Goal: Find specific page/section: Find specific page/section

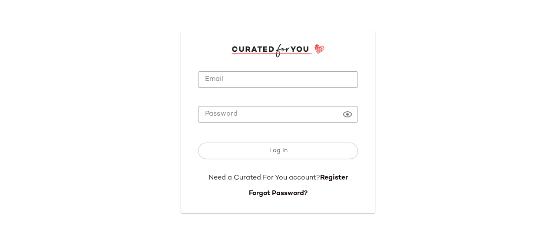
type input "**********"
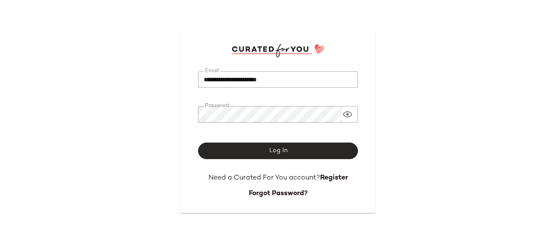
click at [273, 153] on span "Log In" at bounding box center [278, 150] width 19 height 7
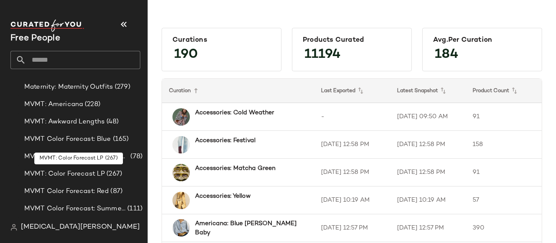
scroll to position [1637, 0]
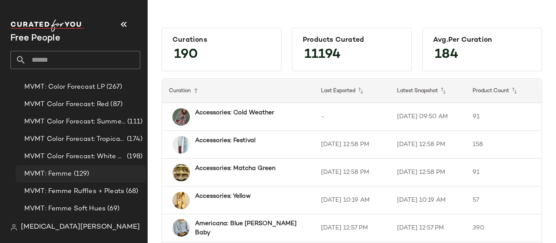
click at [74, 171] on span "(129)" at bounding box center [80, 174] width 17 height 10
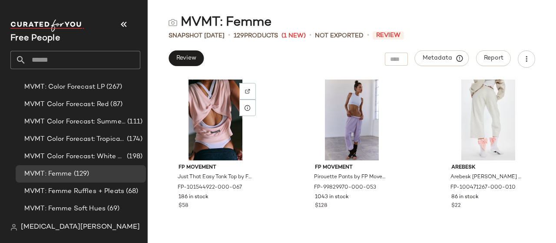
scroll to position [2140, 0]
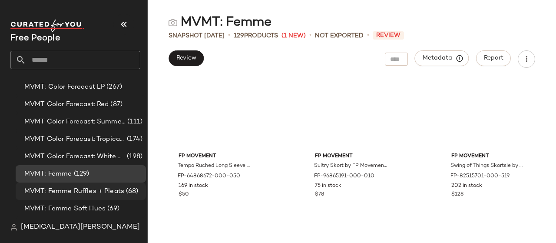
click at [108, 192] on span "MVMT: Femme Ruffles + Pleats" at bounding box center [74, 191] width 100 height 10
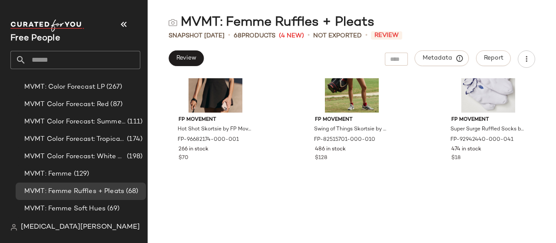
scroll to position [2678, 0]
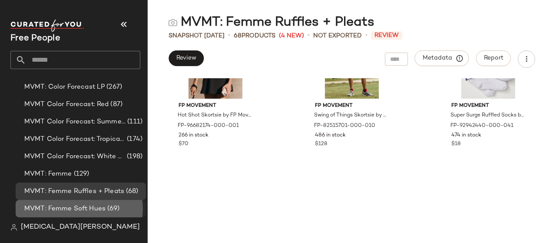
click at [95, 206] on span "MVMT: Femme Soft Hues" at bounding box center [64, 209] width 81 height 10
